Goal: Task Accomplishment & Management: Use online tool/utility

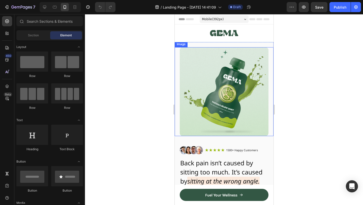
click at [240, 82] on img at bounding box center [224, 91] width 89 height 89
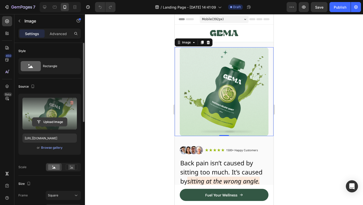
click at [45, 125] on input "file" at bounding box center [49, 122] width 35 height 9
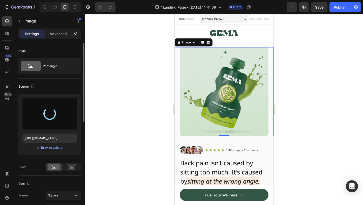
type input "[URL][DOMAIN_NAME]"
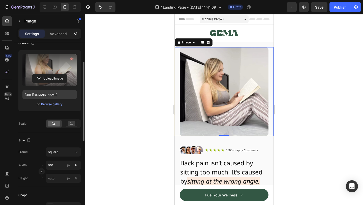
scroll to position [49, 0]
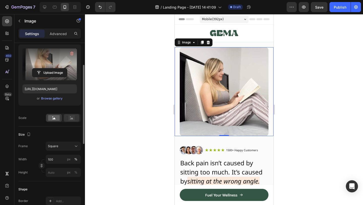
click at [75, 119] on icon at bounding box center [72, 118] width 12 height 6
click at [50, 121] on div at bounding box center [54, 118] width 16 height 8
click at [62, 120] on div at bounding box center [54, 118] width 16 height 8
click at [68, 119] on icon at bounding box center [72, 118] width 12 height 6
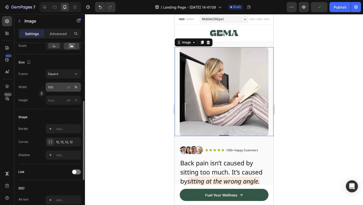
scroll to position [124, 0]
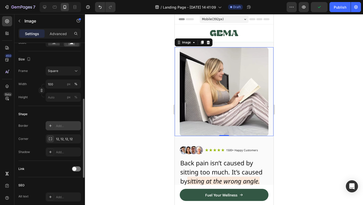
click at [51, 129] on div at bounding box center [50, 125] width 7 height 7
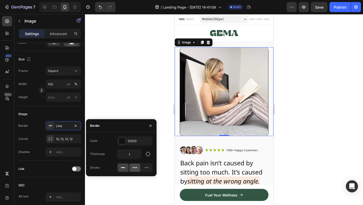
click at [138, 169] on div at bounding box center [135, 167] width 11 height 8
click at [145, 169] on icon at bounding box center [146, 167] width 5 height 5
click at [123, 167] on icon at bounding box center [123, 167] width 5 height 5
click at [135, 153] on input "1" at bounding box center [130, 154] width 24 height 9
click at [145, 153] on button "button" at bounding box center [147, 153] width 9 height 9
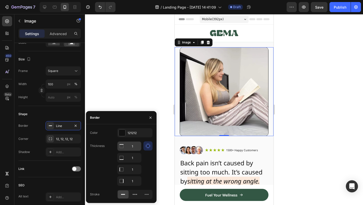
click at [134, 143] on input "1" at bounding box center [130, 145] width 24 height 9
click at [142, 123] on div "Border" at bounding box center [121, 117] width 71 height 13
click at [146, 120] on div at bounding box center [151, 117] width 12 height 13
click at [151, 0] on div "7 / Landing Page - [DATE] 14:41:09 Draft Preview Save Publish 450 Beta Sections…" at bounding box center [181, 0] width 363 height 0
click at [149, 118] on icon "button" at bounding box center [151, 118] width 4 height 4
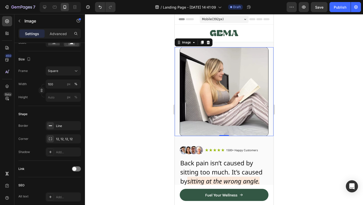
click at [155, 102] on div at bounding box center [224, 109] width 278 height 191
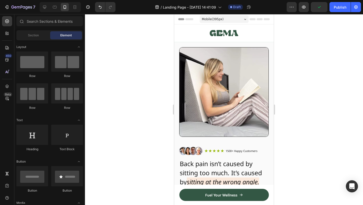
click at [363, 45] on div at bounding box center [224, 109] width 278 height 191
click at [293, 48] on div at bounding box center [224, 109] width 278 height 191
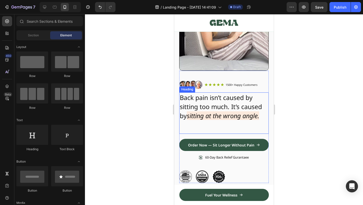
scroll to position [0, 0]
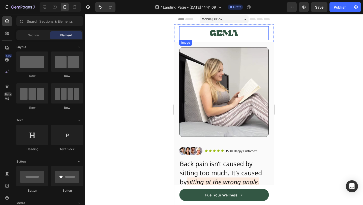
click at [224, 35] on img at bounding box center [224, 33] width 28 height 14
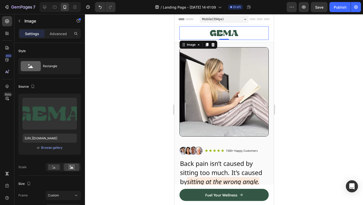
click at [262, 39] on div at bounding box center [223, 33] width 89 height 14
click at [286, 49] on div at bounding box center [224, 109] width 278 height 191
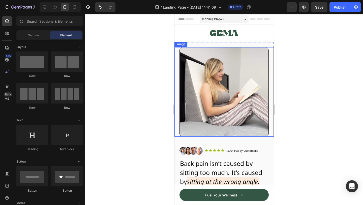
click at [252, 68] on img at bounding box center [223, 91] width 89 height 89
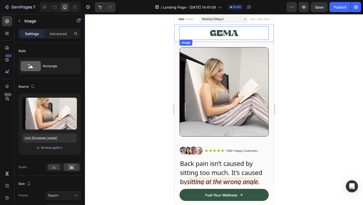
click at [226, 33] on img at bounding box center [224, 33] width 28 height 14
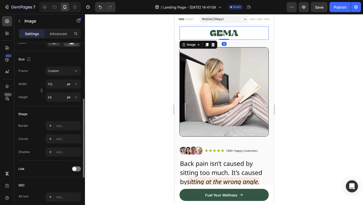
click at [226, 33] on img at bounding box center [224, 33] width 28 height 14
click at [237, 34] on img at bounding box center [224, 33] width 28 height 14
click at [307, 61] on div at bounding box center [224, 109] width 278 height 191
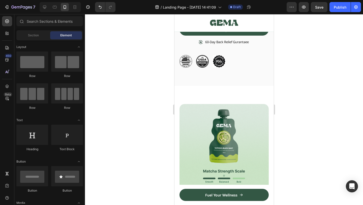
scroll to position [182, 0]
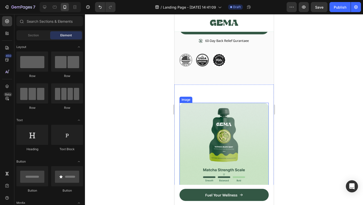
click at [230, 129] on img at bounding box center [223, 146] width 89 height 87
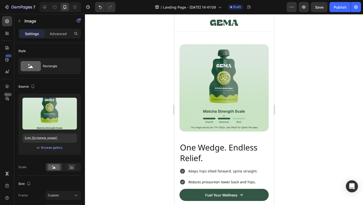
scroll to position [252, 0]
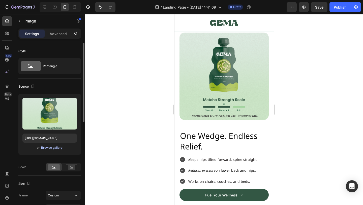
click at [52, 148] on div "Browse gallery" at bounding box center [51, 147] width 21 height 5
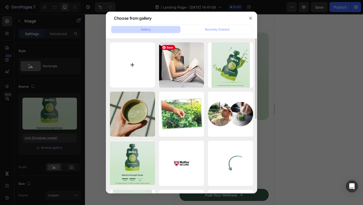
click at [110, 62] on input "file" at bounding box center [132, 64] width 45 height 45
type input "C:\fakepath\O1CN01TKc8ZX1kW4X7vR2d6_!!0-item_pic.jpg_.webp"
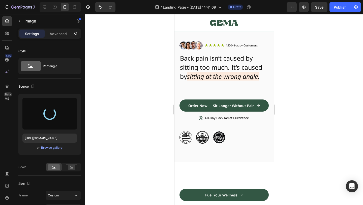
scroll to position [0, 0]
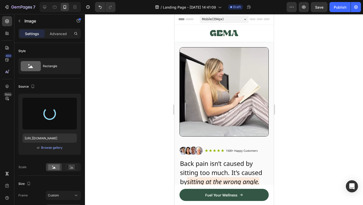
type input "[URL][DOMAIN_NAME]"
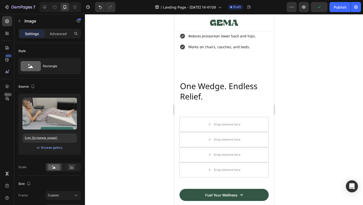
scroll to position [321, 0]
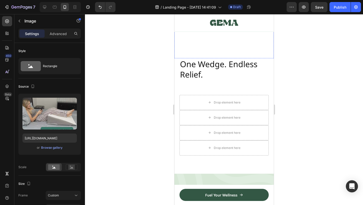
click at [201, 6] on span "K eeps hips tilted forward, spine straight." at bounding box center [222, 3] width 69 height 5
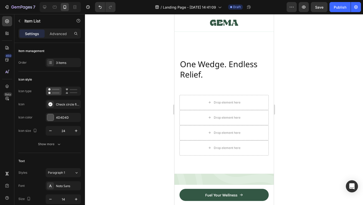
click at [201, 6] on span "K eeps hips tilted forward, spine straight." at bounding box center [222, 3] width 69 height 5
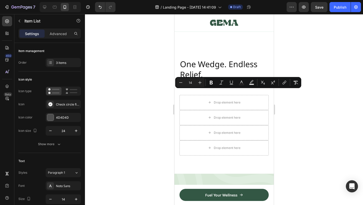
click at [211, 28] on p "Works on chairs, couches, and beds." at bounding box center [222, 25] width 69 height 6
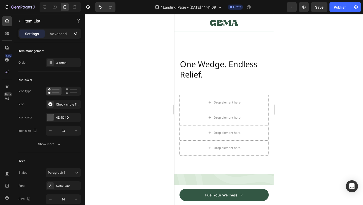
click at [202, 28] on p "Works on chairs, couches, and beds." at bounding box center [222, 25] width 69 height 6
click at [206, 28] on p "Works on chairs, couches, and beds." at bounding box center [222, 25] width 69 height 6
click at [205, 28] on p "Works on chairs, couches, and beds." at bounding box center [222, 25] width 69 height 6
drag, startPoint x: 241, startPoint y: 114, endPoint x: 259, endPoint y: 114, distance: 17.7
click at [259, 29] on div "K eeps hips tilted forward, spine straight. Reduces pressure on lower back and …" at bounding box center [223, 14] width 89 height 30
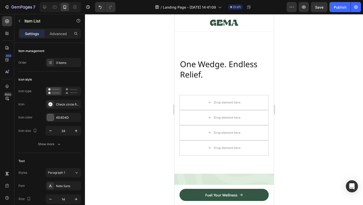
click at [225, 28] on p "Works on beds, chairs, couches," at bounding box center [222, 25] width 69 height 6
click at [204, 28] on p "Works on beds, chairs & couches," at bounding box center [222, 25] width 69 height 6
drag, startPoint x: 212, startPoint y: 114, endPoint x: 178, endPoint y: 114, distance: 33.3
click at [178, 58] on div "Image One Wedge. Endless Relief. Heading K eeps hips tilted forward, spine stra…" at bounding box center [223, 2] width 99 height 113
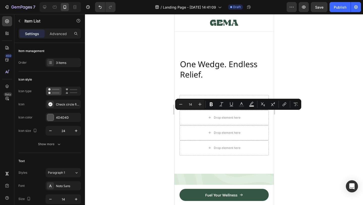
click at [218, 28] on p "Works on beds, chairs & couches," at bounding box center [222, 25] width 69 height 6
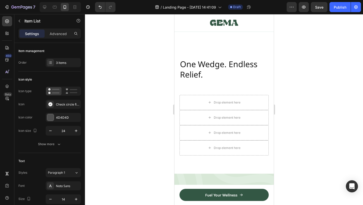
drag, startPoint x: 213, startPoint y: 105, endPoint x: 201, endPoint y: 105, distance: 11.9
click at [204, 16] on icon "Reduces pressure" at bounding box center [201, 14] width 27 height 5
click at [201, 16] on icon "Reduces pressure" at bounding box center [201, 14] width 27 height 5
drag, startPoint x: 214, startPoint y: 115, endPoint x: 189, endPoint y: 115, distance: 24.5
click at [189, 28] on p "Works on beds, chairs & couches," at bounding box center [222, 25] width 69 height 6
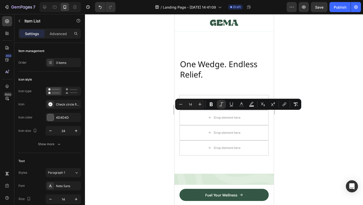
click at [305, 66] on div at bounding box center [224, 109] width 278 height 191
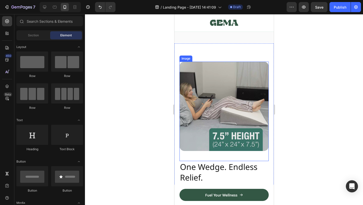
scroll to position [242, 0]
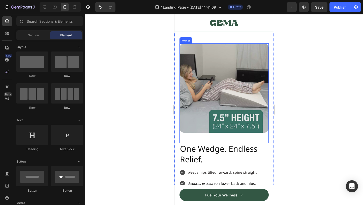
click at [249, 99] on img at bounding box center [223, 87] width 89 height 89
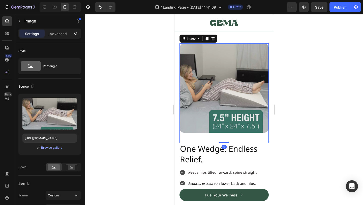
click at [295, 98] on div at bounding box center [224, 109] width 278 height 191
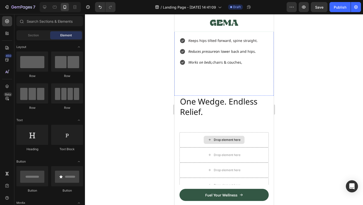
scroll to position [362, 0]
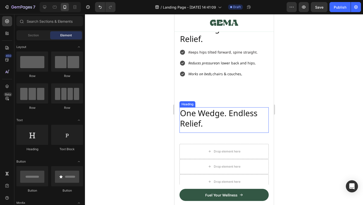
click at [225, 114] on h2 "One Wedge. Endless Relief." at bounding box center [223, 118] width 89 height 22
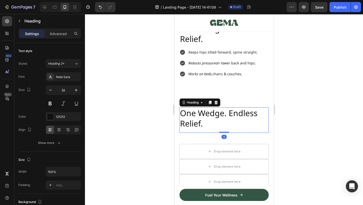
click at [251, 135] on div "Heading" at bounding box center [223, 138] width 89 height 11
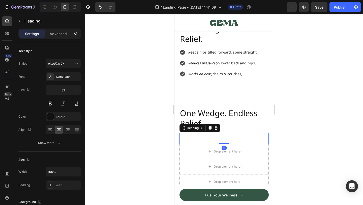
scroll to position [124, 0]
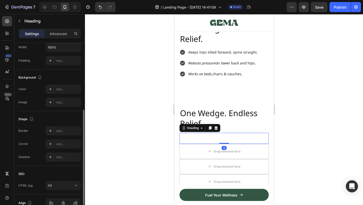
click at [239, 125] on h2 "One Wedge. Endless Relief." at bounding box center [223, 118] width 89 height 22
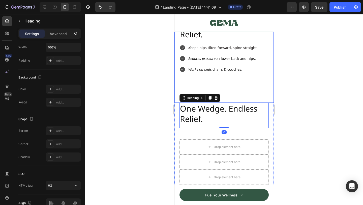
scroll to position [393, 0]
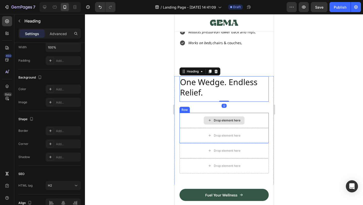
click at [221, 119] on div "Drop element here" at bounding box center [227, 120] width 27 height 4
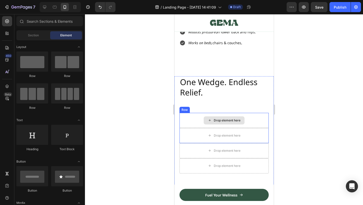
click at [234, 97] on h2 "One Wedge. Endless Relief." at bounding box center [223, 87] width 89 height 22
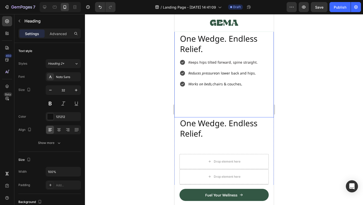
scroll to position [354, 0]
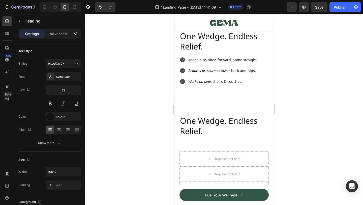
click at [211, 125] on h2 "One Wedge. Endless Relief." at bounding box center [223, 126] width 89 height 22
click at [225, 120] on p "One Wedge. Endless Relief." at bounding box center [224, 125] width 88 height 21
click at [214, 126] on p "One Wedge. Endless Relief." at bounding box center [224, 125] width 88 height 21
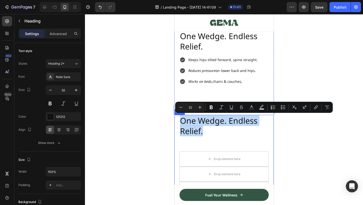
drag, startPoint x: 206, startPoint y: 130, endPoint x: 177, endPoint y: 117, distance: 32.1
click at [177, 116] on div "One Wedge. Endless Relief. Heading Row Heading Drop element here Drop element h…" at bounding box center [223, 172] width 99 height 115
click at [207, 124] on p "One Wedge. Endless Relief." at bounding box center [224, 125] width 88 height 21
click at [211, 133] on p "One Wedge. Endless Relief." at bounding box center [224, 125] width 88 height 21
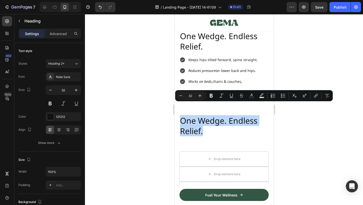
scroll to position [373, 0]
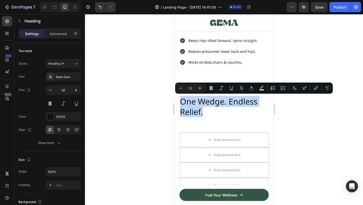
click at [202, 103] on p "One Wedge. Endless Relief." at bounding box center [224, 106] width 88 height 21
click at [206, 109] on p "One Wedge. Endless Relief." at bounding box center [224, 106] width 88 height 21
click at [232, 103] on p "One Wedge. Endless Relief." at bounding box center [224, 106] width 88 height 21
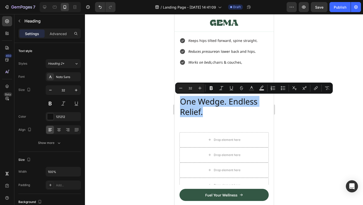
click at [317, 115] on div at bounding box center [224, 109] width 278 height 191
click at [301, 121] on div at bounding box center [224, 109] width 278 height 191
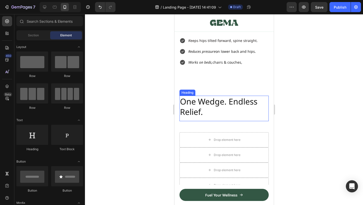
click at [225, 103] on p "One Wedge. Endless Relief." at bounding box center [224, 106] width 88 height 21
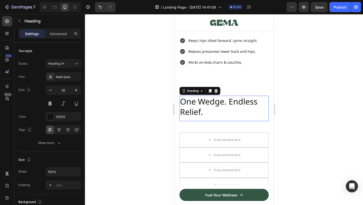
click at [211, 110] on p "One Wedge. Endless Relief." at bounding box center [224, 106] width 88 height 21
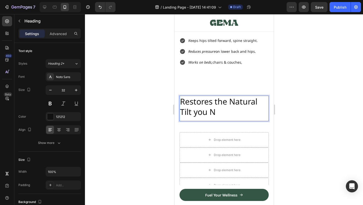
click at [213, 112] on p "Restores the Natural Tilt you N" at bounding box center [224, 106] width 88 height 21
drag, startPoint x: 217, startPoint y: 112, endPoint x: 191, endPoint y: 110, distance: 25.8
click at [191, 110] on p "Restores the Natural Tilt you N" at bounding box center [224, 106] width 88 height 21
click at [215, 101] on p "Restores the Natural Tilt Your Body Needs" at bounding box center [224, 106] width 88 height 21
click at [308, 96] on div at bounding box center [224, 109] width 278 height 191
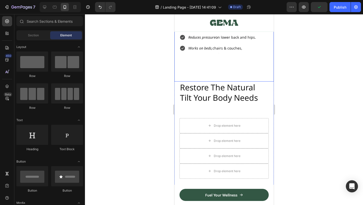
scroll to position [394, 0]
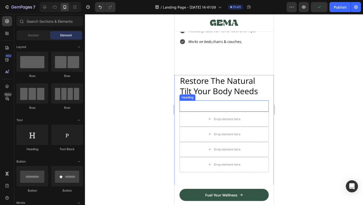
click at [226, 102] on div "Heading" at bounding box center [223, 105] width 89 height 11
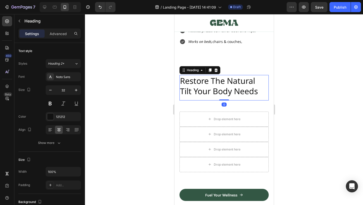
click at [228, 81] on h2 "Restore The Natural Tilt Your Body Needs" at bounding box center [223, 86] width 89 height 22
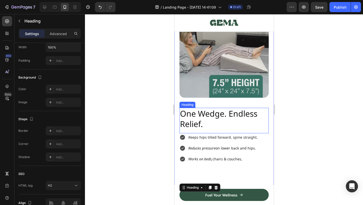
click at [223, 113] on h2 "One Wedge. Endless Relief." at bounding box center [223, 119] width 89 height 22
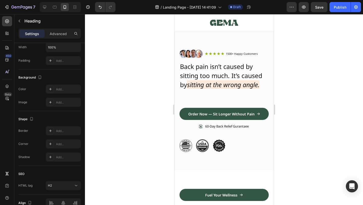
scroll to position [93, 0]
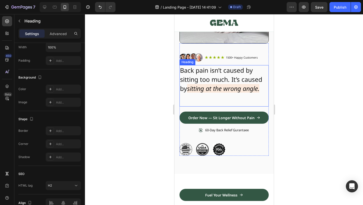
click at [227, 82] on span "Back pain isn’t caused by sitting too much. It’s caused by" at bounding box center [221, 79] width 82 height 27
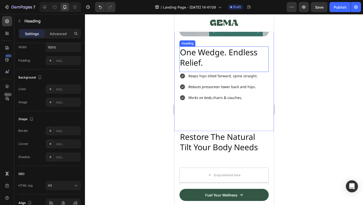
scroll to position [336, 0]
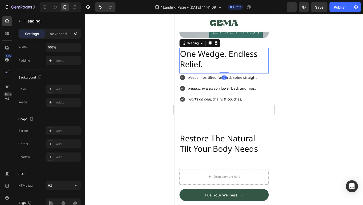
click at [213, 57] on h2 "One Wedge. Endless Relief." at bounding box center [223, 59] width 89 height 22
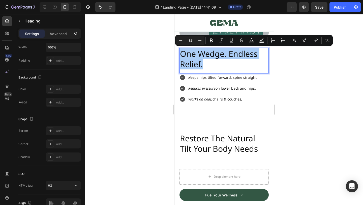
click at [191, 41] on input "32" at bounding box center [190, 40] width 10 height 6
type input "25"
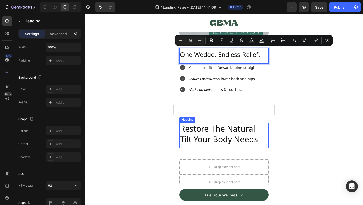
click at [232, 136] on h2 "Restore The Natural Tilt Your Body Needs" at bounding box center [223, 134] width 89 height 22
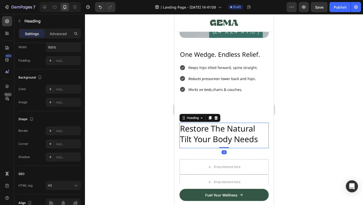
click at [232, 136] on h2 "Restore The Natural Tilt Your Body Needs" at bounding box center [223, 134] width 89 height 22
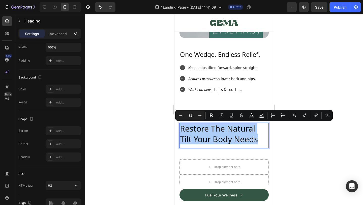
click at [192, 116] on input "32" at bounding box center [190, 115] width 10 height 6
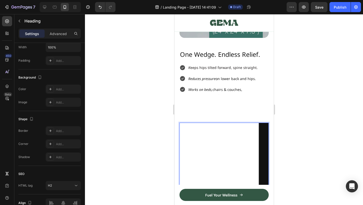
scroll to position [0, 0]
type input "32252"
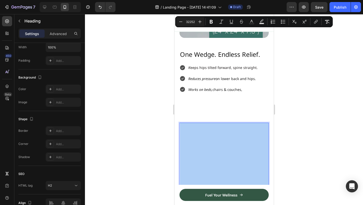
click at [195, 24] on input "32252" at bounding box center [190, 22] width 10 height 6
type input "25"
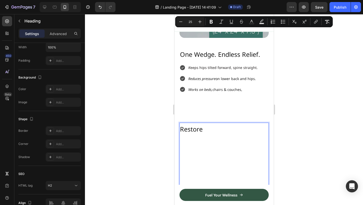
click at [314, 105] on div at bounding box center [224, 109] width 278 height 191
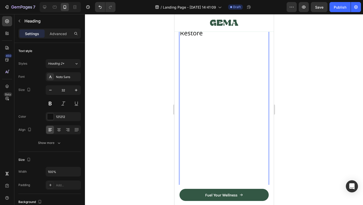
scroll to position [436, 0]
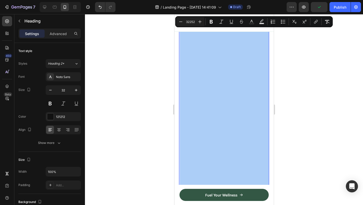
click at [191, 20] on input "32252" at bounding box center [190, 22] width 10 height 6
type input "1"
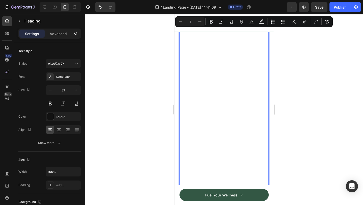
click at [191, 20] on input "1" at bounding box center [190, 22] width 10 height 6
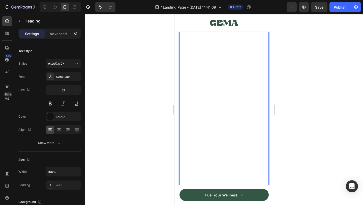
click at [290, 60] on div at bounding box center [224, 109] width 278 height 191
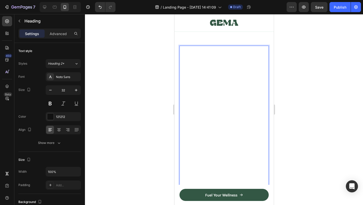
type input "25"
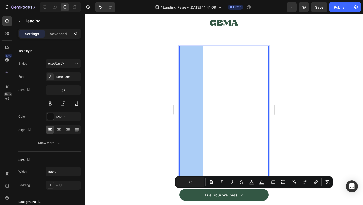
click at [290, 76] on div at bounding box center [224, 109] width 278 height 191
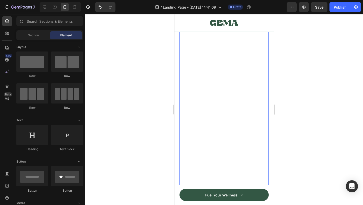
scroll to position [557, 0]
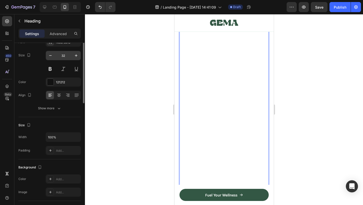
scroll to position [0, 0]
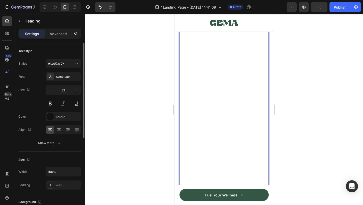
click at [70, 88] on input "32" at bounding box center [63, 89] width 17 height 9
type input "32"
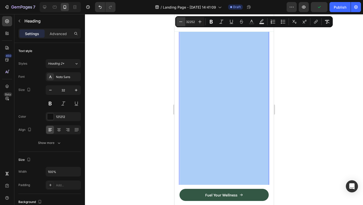
click at [182, 21] on icon "Editor contextual toolbar" at bounding box center [180, 21] width 5 height 5
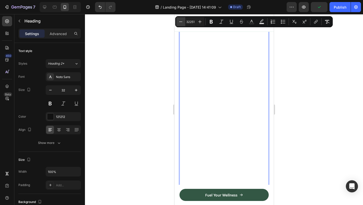
click at [182, 21] on icon "Editor contextual toolbar" at bounding box center [180, 21] width 5 height 5
click at [193, 21] on input "32247" at bounding box center [190, 22] width 10 height 6
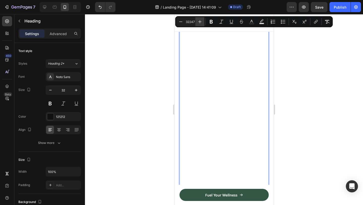
click at [196, 22] on button "Plus" at bounding box center [199, 21] width 9 height 9
click at [192, 22] on input "32248" at bounding box center [190, 22] width 10 height 6
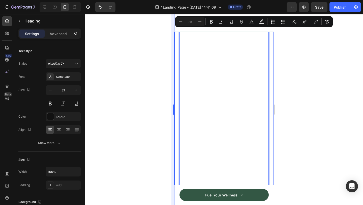
type input "35"
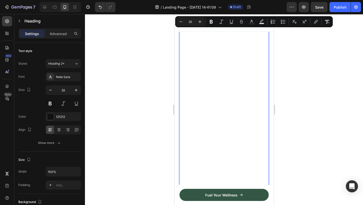
click at [192, 22] on input "35" at bounding box center [190, 22] width 10 height 6
click at [195, 23] on input "35" at bounding box center [190, 22] width 10 height 6
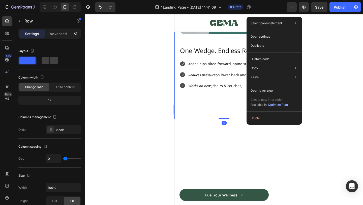
click at [315, 116] on div at bounding box center [224, 109] width 278 height 191
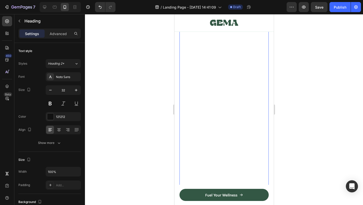
scroll to position [412, 0]
click at [216, 43] on icon at bounding box center [215, 42] width 3 height 4
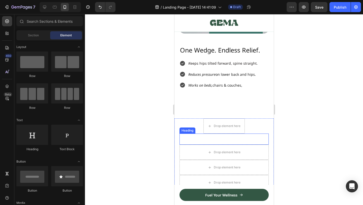
scroll to position [333, 0]
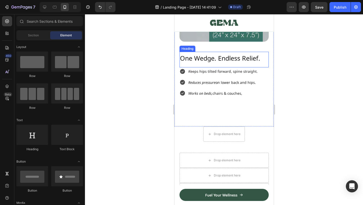
click at [225, 61] on span "One Wedge. Endless Relief." at bounding box center [220, 58] width 80 height 9
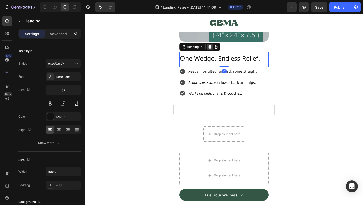
click at [209, 45] on icon at bounding box center [210, 47] width 4 height 4
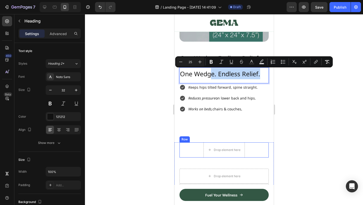
drag, startPoint x: 211, startPoint y: 76, endPoint x: 199, endPoint y: 148, distance: 72.9
click at [267, 105] on div "K eeps hips tilted forward, spine straight. Reduces pressure on lower back and …" at bounding box center [223, 98] width 89 height 30
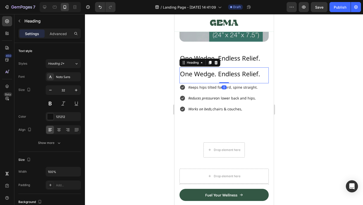
click at [262, 74] on p "⁠⁠⁠⁠⁠⁠⁠ One Wedge. Endless Relief." at bounding box center [224, 73] width 88 height 11
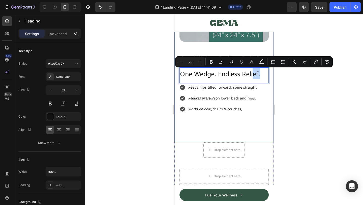
drag, startPoint x: 254, startPoint y: 74, endPoint x: 249, endPoint y: 136, distance: 62.0
click at [243, 77] on span "One Wedge. Endless Relief." at bounding box center [220, 73] width 80 height 9
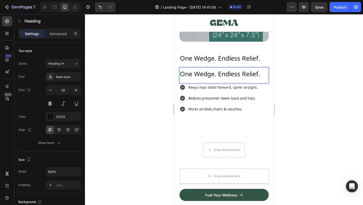
click at [222, 76] on span "One Wedge. Endless Relief." at bounding box center [220, 73] width 80 height 9
click at [318, 78] on div at bounding box center [224, 109] width 278 height 191
click at [246, 75] on span "One Wedge. Endless Relief." at bounding box center [220, 73] width 80 height 9
drag, startPoint x: 231, startPoint y: 72, endPoint x: 238, endPoint y: 98, distance: 26.7
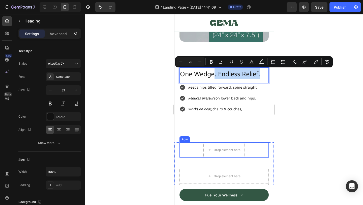
drag, startPoint x: 215, startPoint y: 70, endPoint x: 189, endPoint y: 146, distance: 80.6
click at [189, 146] on div "Image ⁠⁠⁠⁠⁠⁠⁠ One Wedge. Endless Relief. Heading One Wedge. Endless Relief. Hea…" at bounding box center [223, 184] width 99 height 500
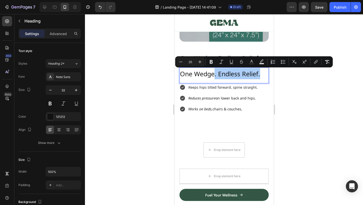
click at [170, 87] on div at bounding box center [224, 109] width 278 height 191
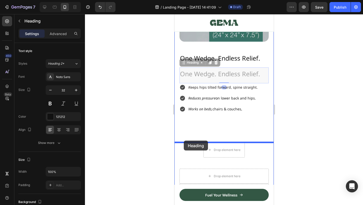
drag, startPoint x: 189, startPoint y: 74, endPoint x: 184, endPoint y: 140, distance: 66.8
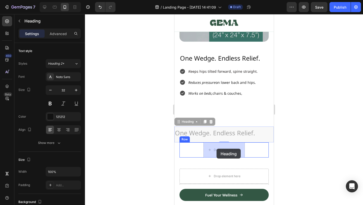
drag, startPoint x: 191, startPoint y: 127, endPoint x: 216, endPoint y: 149, distance: 33.6
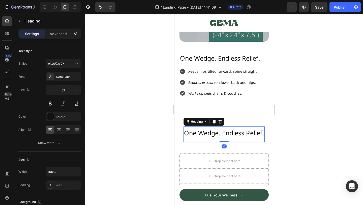
click at [206, 128] on h2 "One Wedge. Endless Relief." at bounding box center [223, 132] width 81 height 12
click at [206, 128] on p "One Wedge. Endless Relief." at bounding box center [224, 132] width 80 height 11
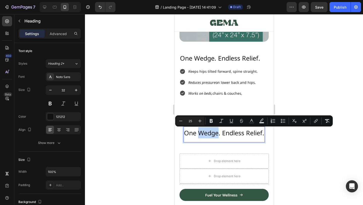
click at [216, 131] on span "One Wedge. Endless Relief." at bounding box center [224, 132] width 80 height 9
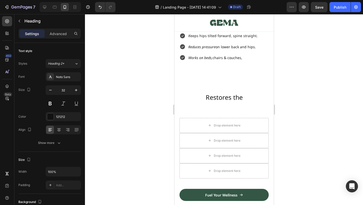
scroll to position [371, 0]
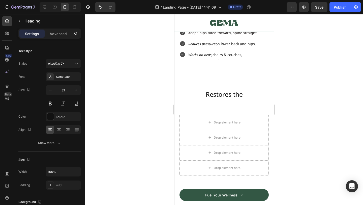
click at [241, 96] on span "Restores the" at bounding box center [224, 94] width 37 height 9
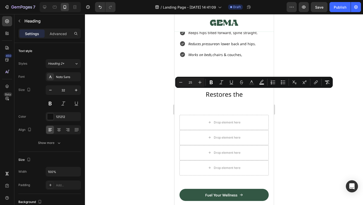
click at [245, 96] on div "Restores the Heading Row" at bounding box center [223, 96] width 89 height 16
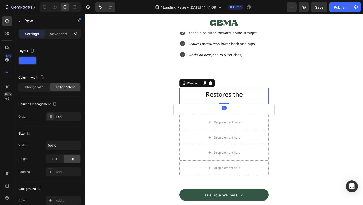
click at [238, 92] on span "Restores the" at bounding box center [224, 94] width 37 height 9
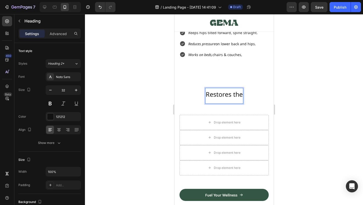
click at [239, 92] on span "Restores the" at bounding box center [224, 94] width 37 height 9
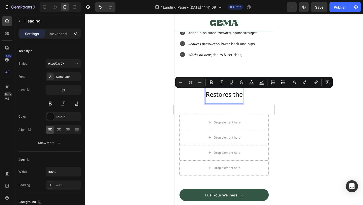
click at [241, 94] on span "Restores the" at bounding box center [224, 94] width 37 height 9
click at [235, 94] on span "Restores the" at bounding box center [224, 94] width 37 height 9
click at [229, 91] on span "Restores the" at bounding box center [224, 94] width 37 height 9
click at [232, 93] on span "Restores the" at bounding box center [224, 94] width 37 height 9
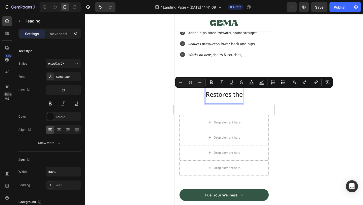
click at [232, 93] on span "Restores the" at bounding box center [224, 94] width 37 height 9
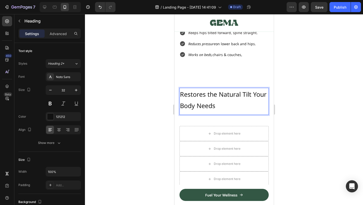
click at [292, 79] on div at bounding box center [224, 109] width 278 height 191
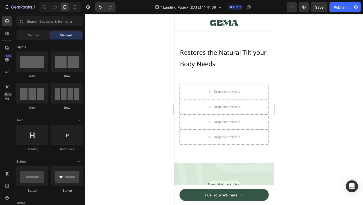
scroll to position [414, 0]
click at [236, 53] on span "Restores the Natural Tilt your Body Needs" at bounding box center [223, 57] width 86 height 20
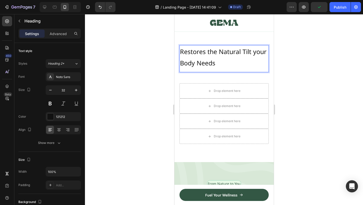
click at [222, 50] on span "Restores the Natural Tilt your Body Needs" at bounding box center [223, 57] width 86 height 20
click at [236, 60] on p "Restores the Natural Tilt your Body Needs" at bounding box center [224, 57] width 88 height 22
click at [212, 51] on span "Restores the Natural Tilt your Body Needs" at bounding box center [223, 57] width 86 height 20
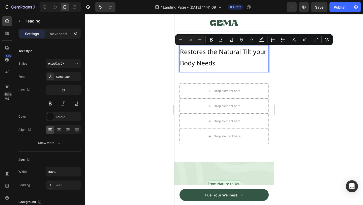
click at [205, 52] on span "Restores the Natural Tilt your Body Needs" at bounding box center [223, 57] width 86 height 20
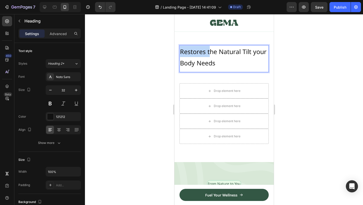
drag, startPoint x: 209, startPoint y: 50, endPoint x: 152, endPoint y: 50, distance: 56.5
click at [222, 58] on p "The Natural Tilt your Body Needs" at bounding box center [224, 57] width 88 height 22
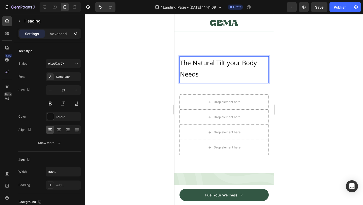
click at [234, 62] on span "The Natural Tilt your Body Needs" at bounding box center [218, 68] width 77 height 20
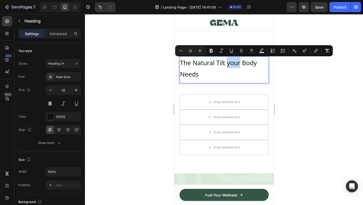
click at [229, 62] on span "The Natural Tilt your Body Needs" at bounding box center [218, 68] width 77 height 20
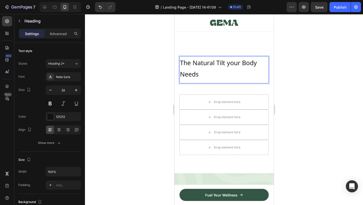
click at [230, 63] on span "The Natural Tilt your Body Needs" at bounding box center [218, 68] width 77 height 20
drag, startPoint x: 303, startPoint y: 43, endPoint x: 99, endPoint y: 43, distance: 204.0
click at [303, 43] on div at bounding box center [224, 109] width 278 height 191
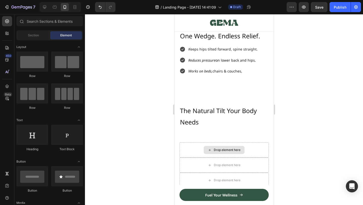
scroll to position [356, 0]
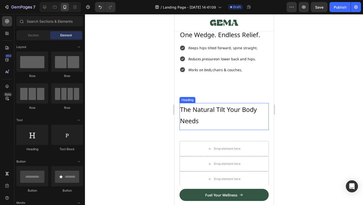
click at [217, 126] on h2 "The Natural Tilt Your Body Needs" at bounding box center [223, 114] width 89 height 23
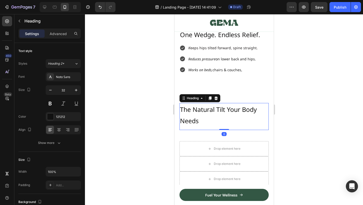
click at [217, 126] on h2 "The Natural Tilt Your Body Needs" at bounding box center [223, 114] width 89 height 23
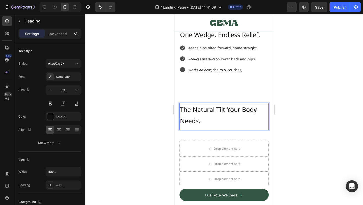
click at [234, 104] on p "The Natural Tilt Your Body Needs." at bounding box center [224, 114] width 88 height 22
click at [286, 89] on div at bounding box center [224, 109] width 278 height 191
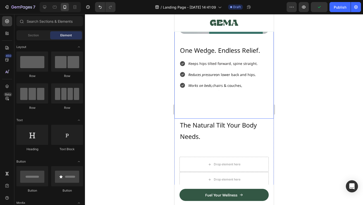
scroll to position [414, 0]
